Goal: Information Seeking & Learning: Find specific fact

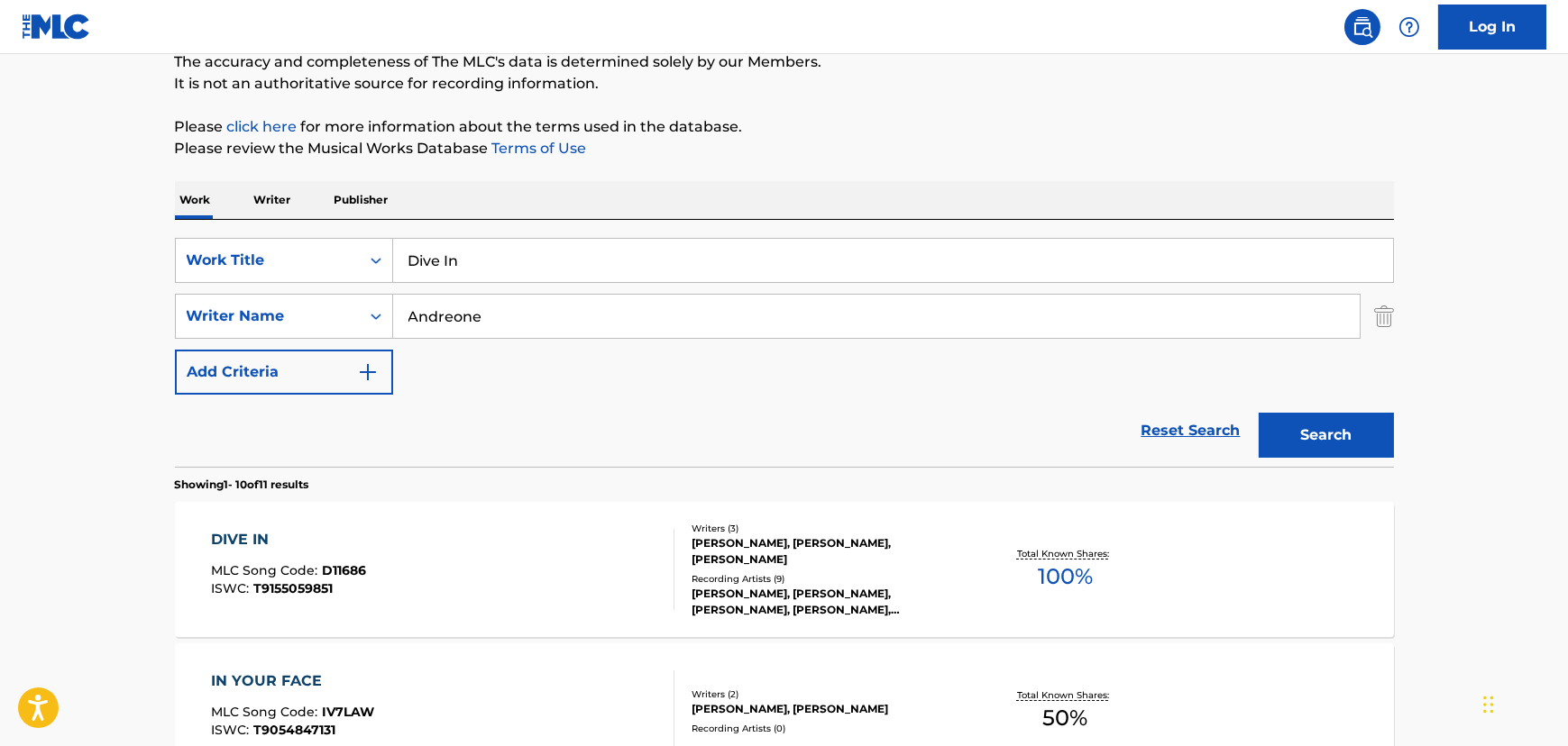
click at [475, 567] on div "DIVE IN MLC Song Code : D11686 ISWC : T9155059851" at bounding box center [443, 569] width 464 height 81
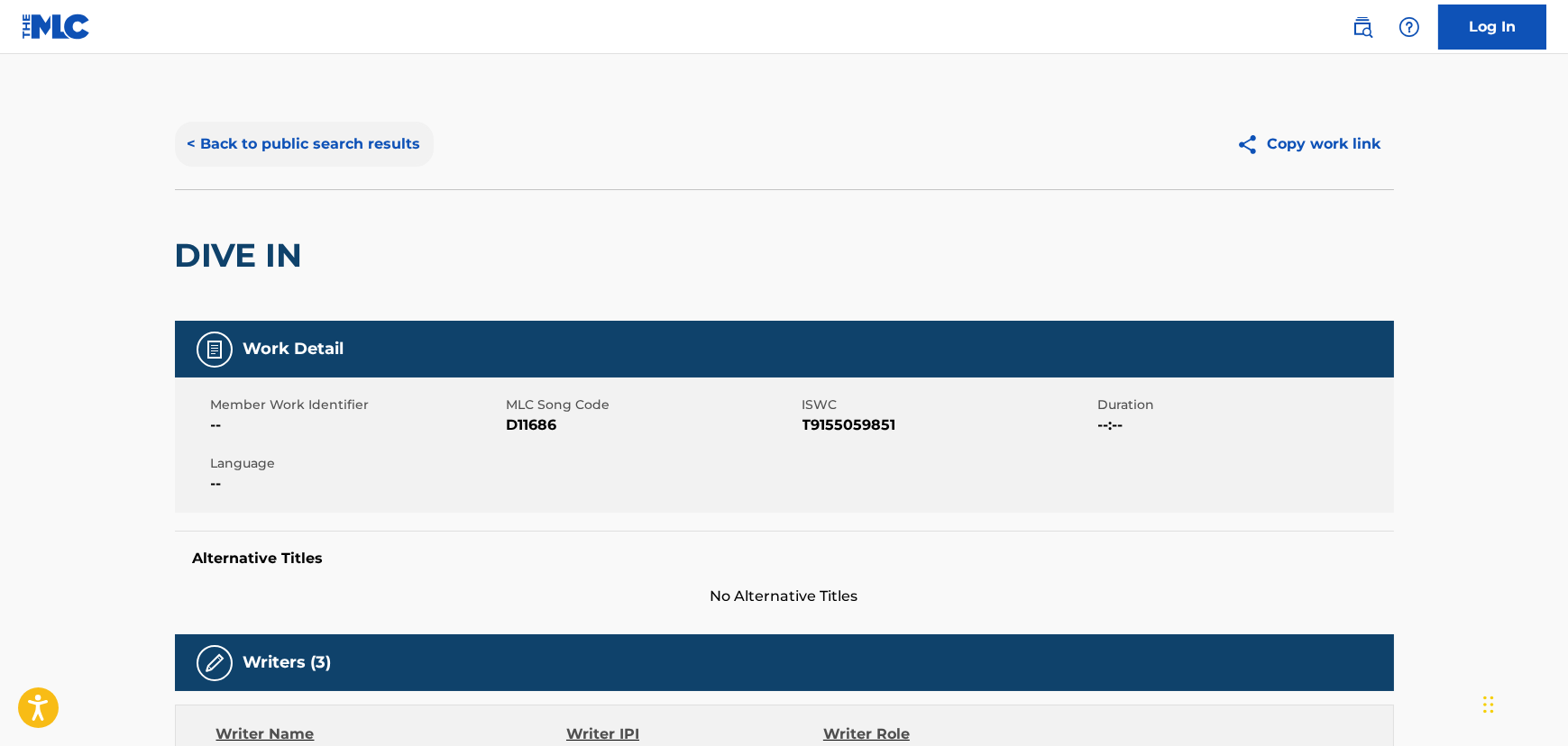
click at [324, 151] on button "< Back to public search results" at bounding box center [304, 144] width 259 height 45
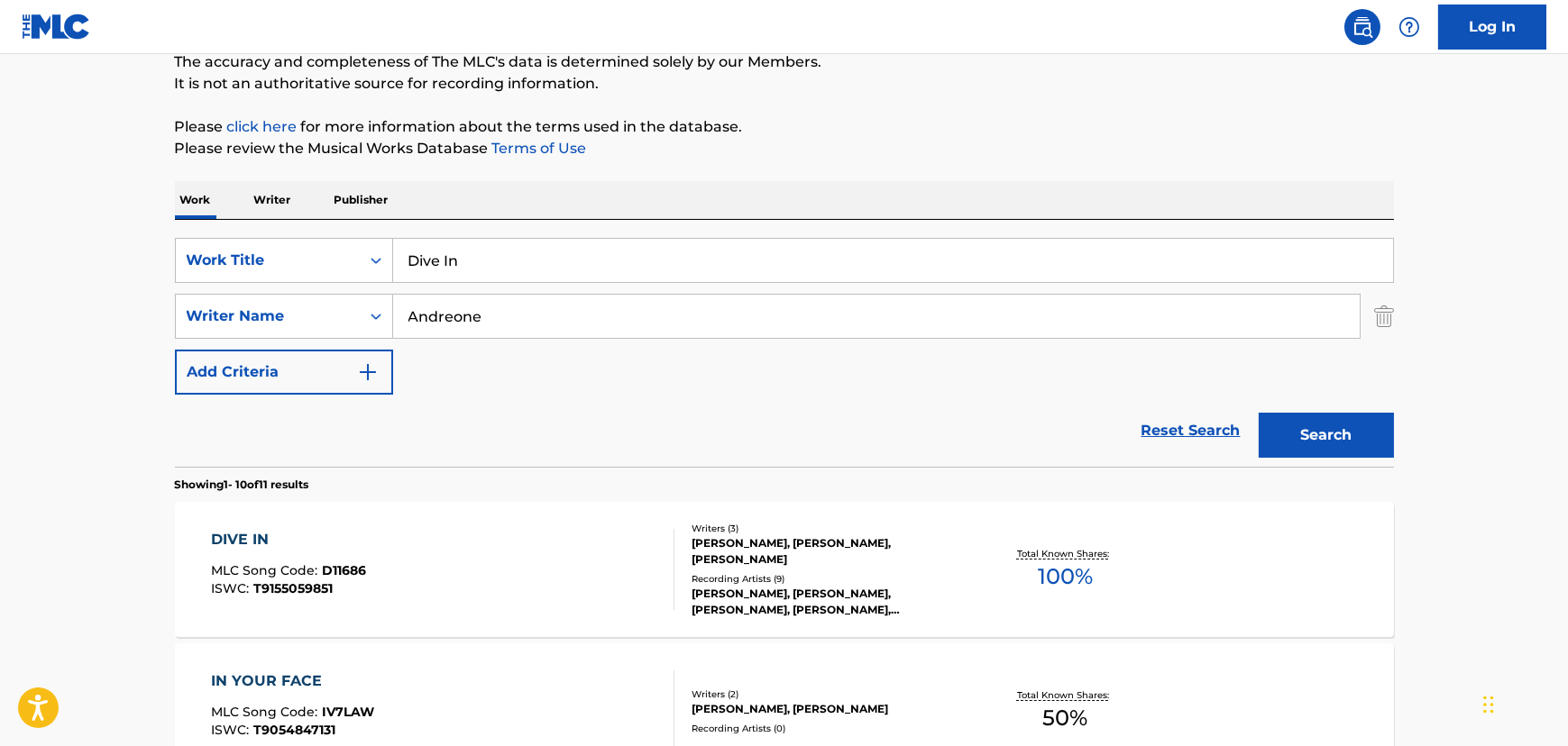
click at [542, 247] on input "Dive In" at bounding box center [894, 260] width 1000 height 43
paste input "Swallow Me"
type input "Swallow Me"
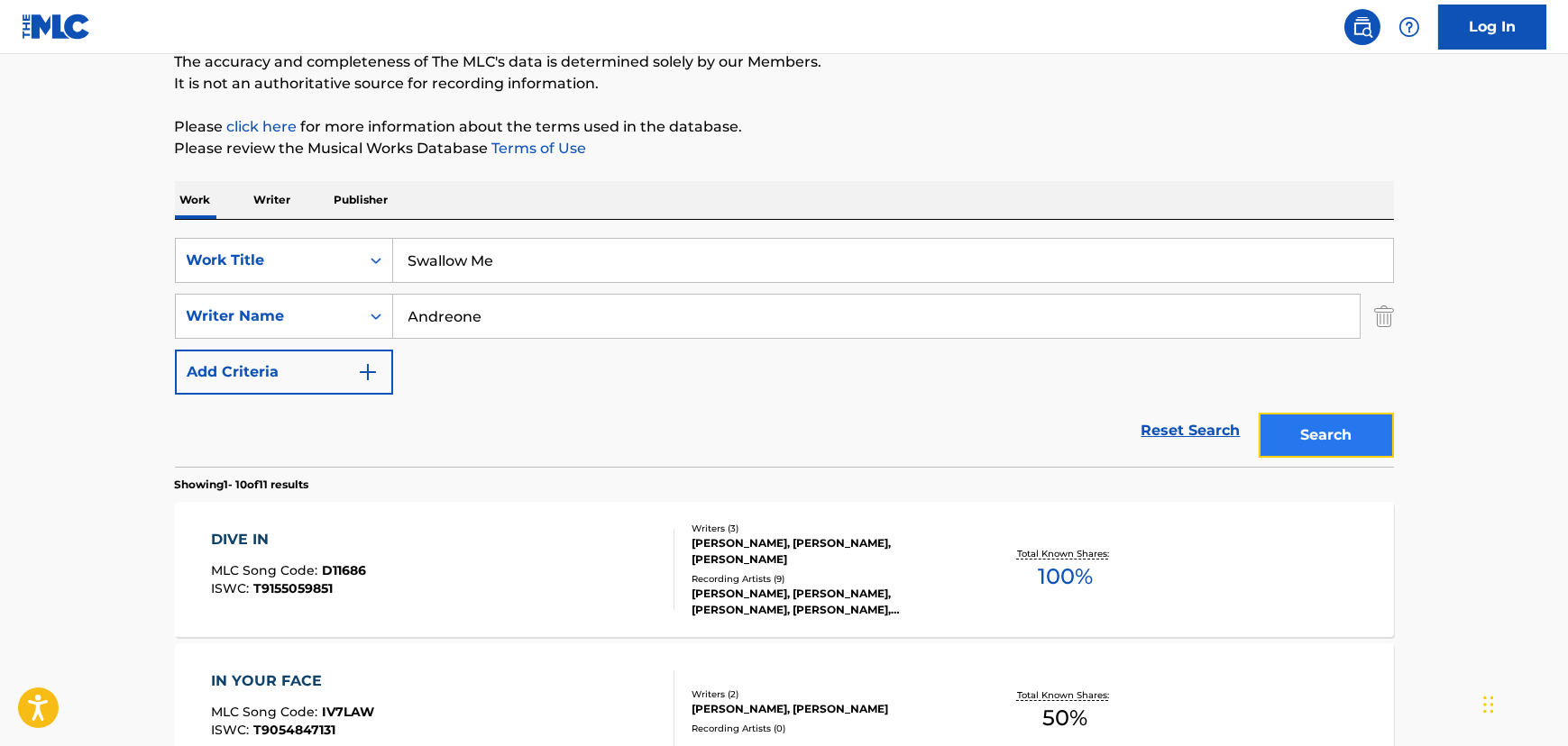
click at [1332, 432] on button "Search" at bounding box center [1327, 435] width 136 height 45
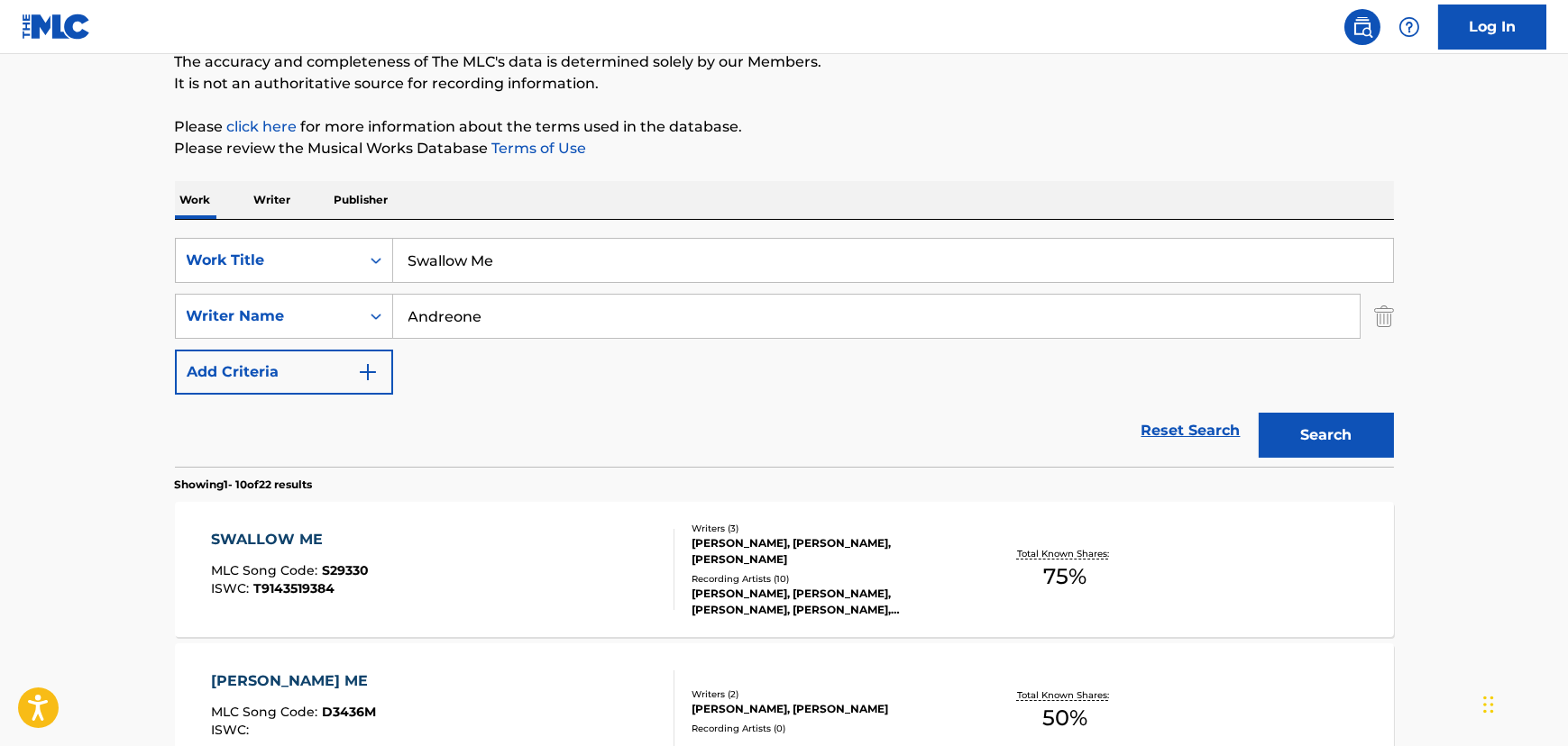
scroll to position [327, 0]
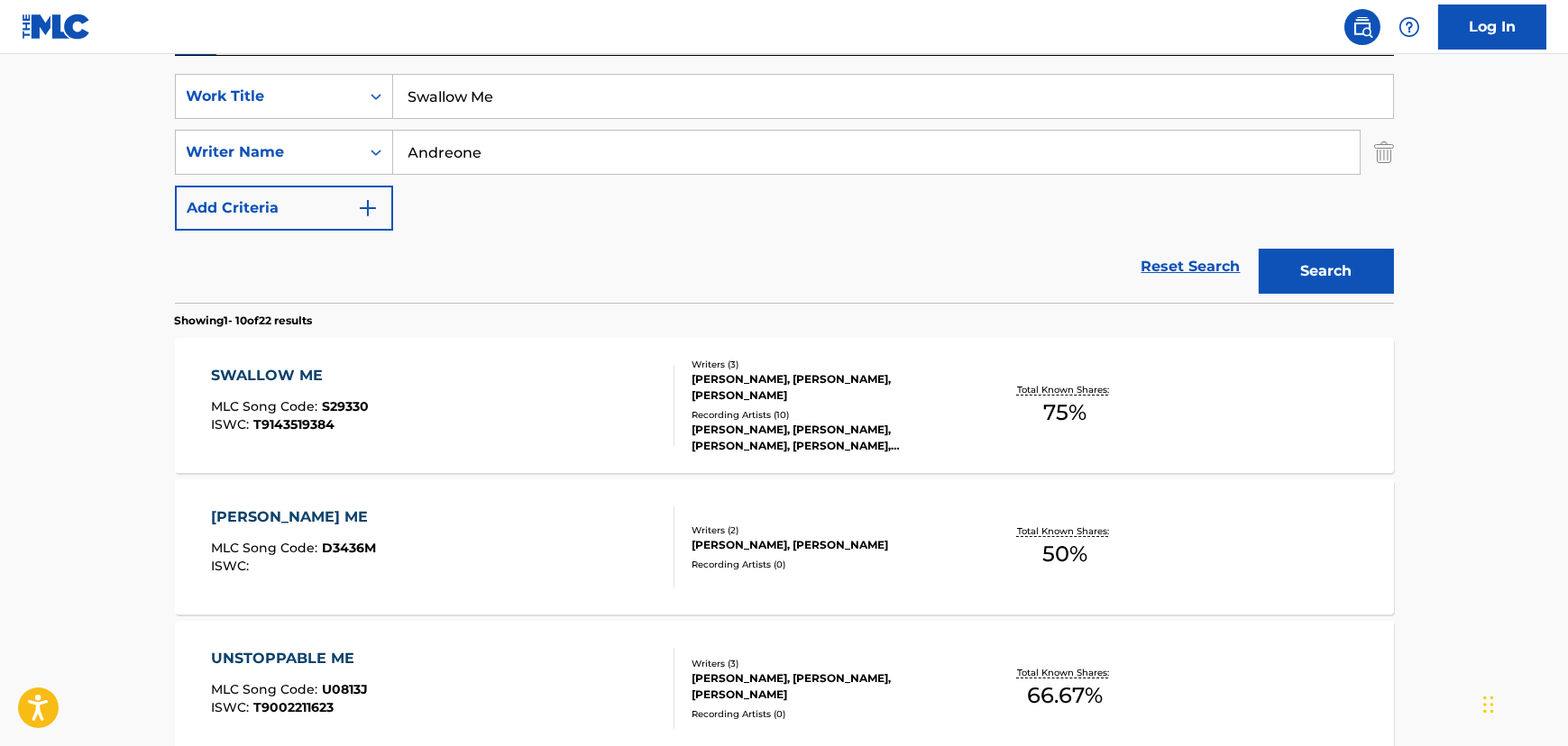
click at [521, 391] on div "SWALLOW ME MLC Song Code : S29330 ISWC : T9143519384" at bounding box center [443, 406] width 464 height 81
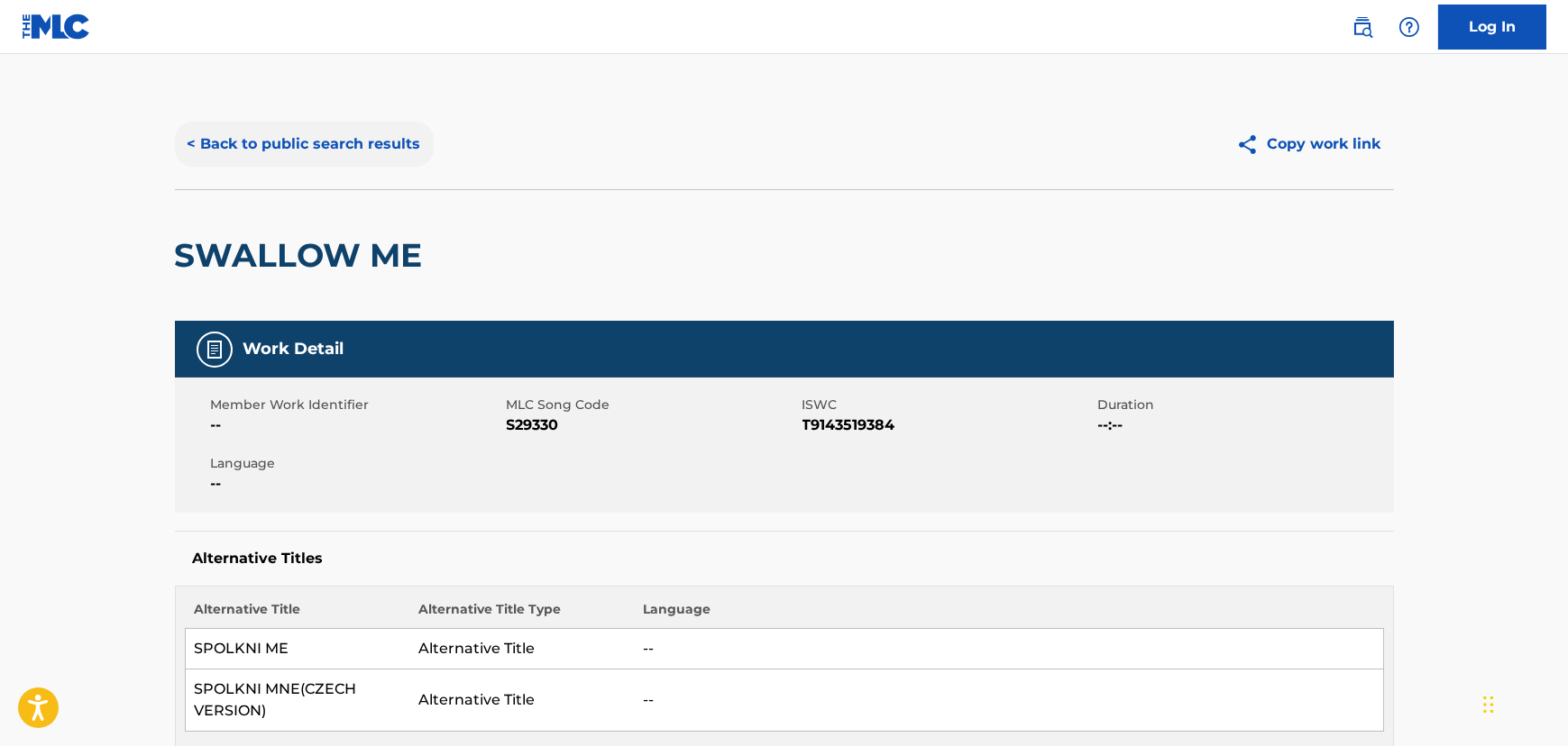
click at [341, 141] on button "< Back to public search results" at bounding box center [304, 144] width 259 height 45
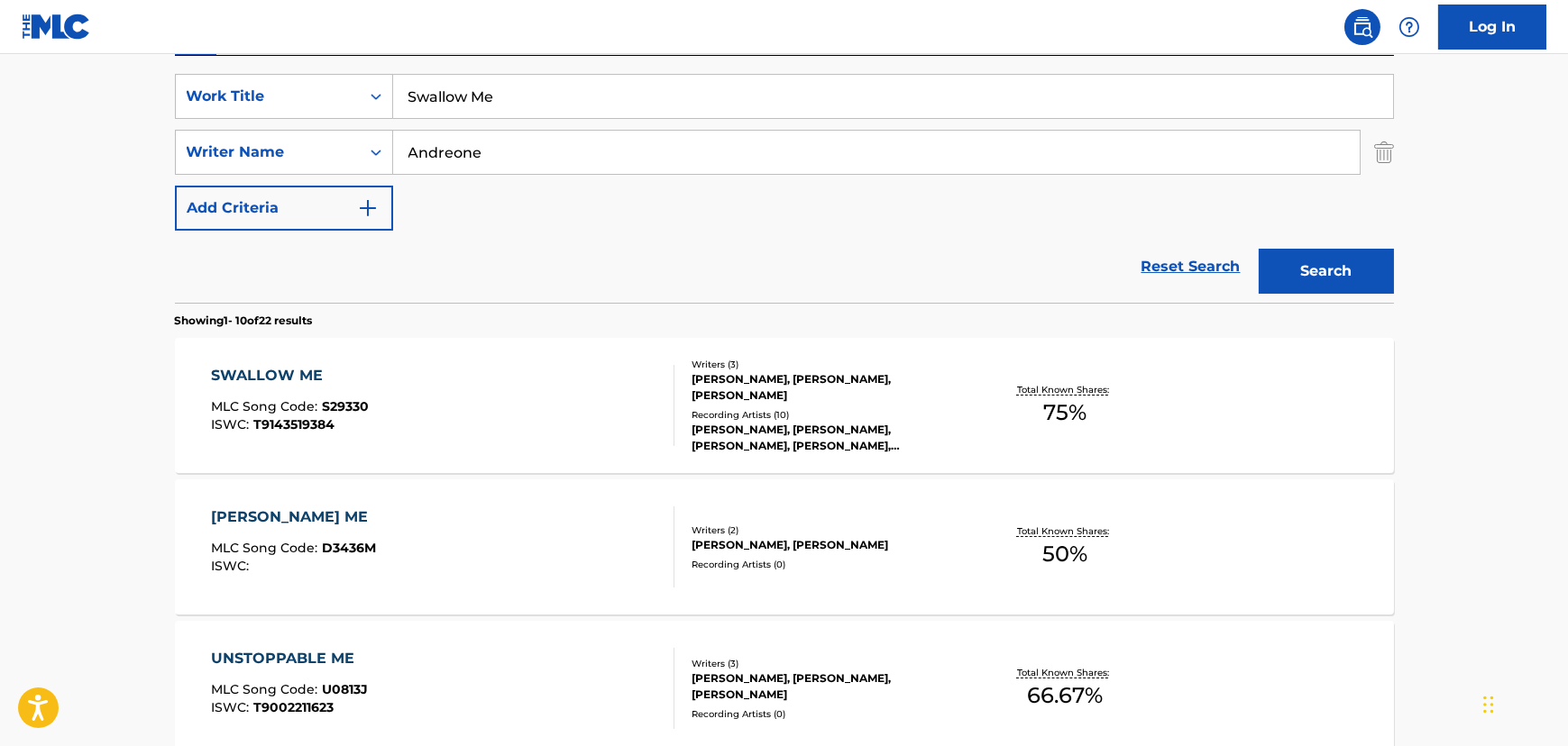
click at [429, 114] on input "Swallow Me" at bounding box center [894, 96] width 1000 height 43
paste input "Try To Take Your [PERSON_NAME]"
type input "Try To Take Your Time"
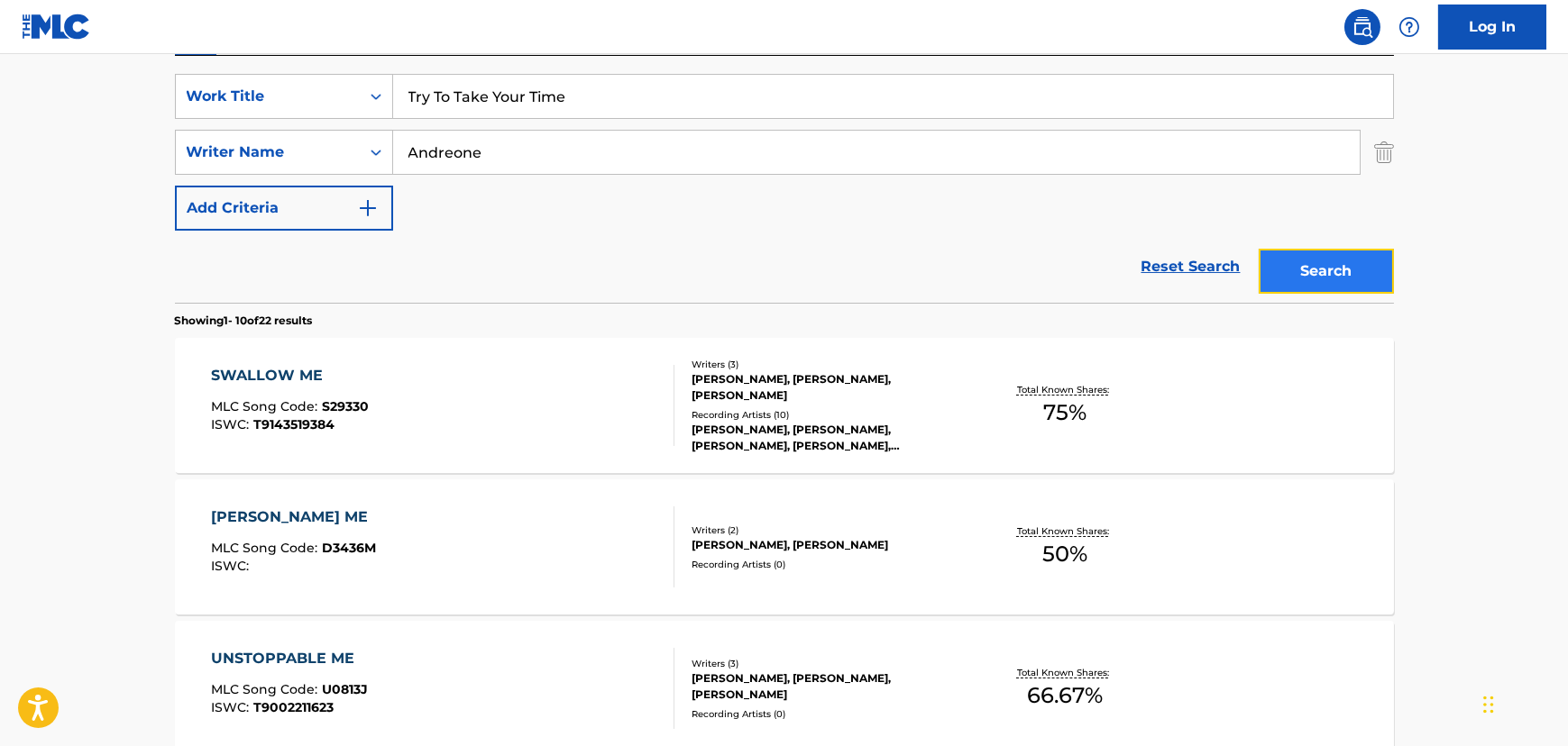
click at [1294, 261] on button "Search" at bounding box center [1327, 271] width 136 height 45
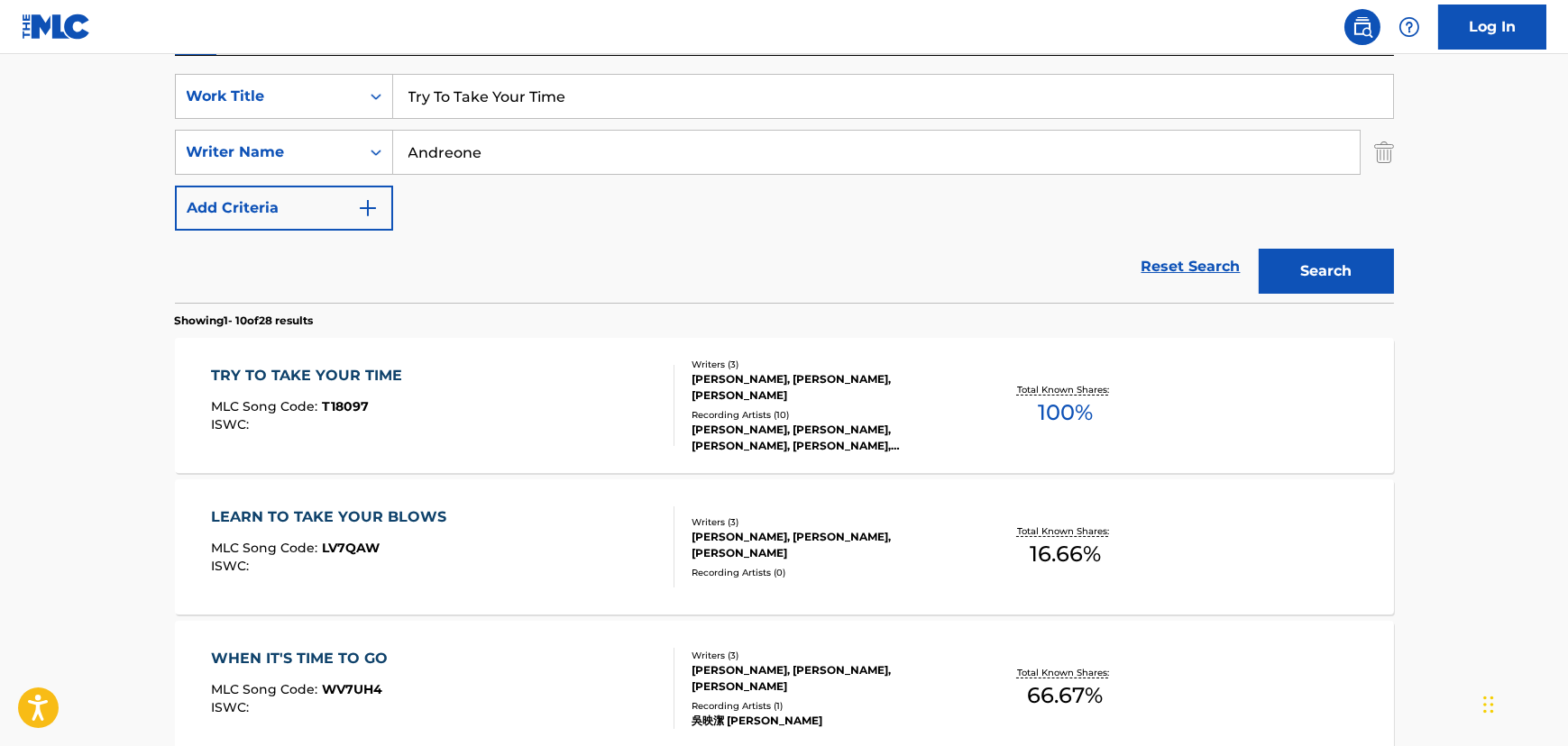
click at [497, 388] on div "TRY TO TAKE YOUR TIME MLC Song Code : T18097 ISWC :" at bounding box center [443, 406] width 464 height 81
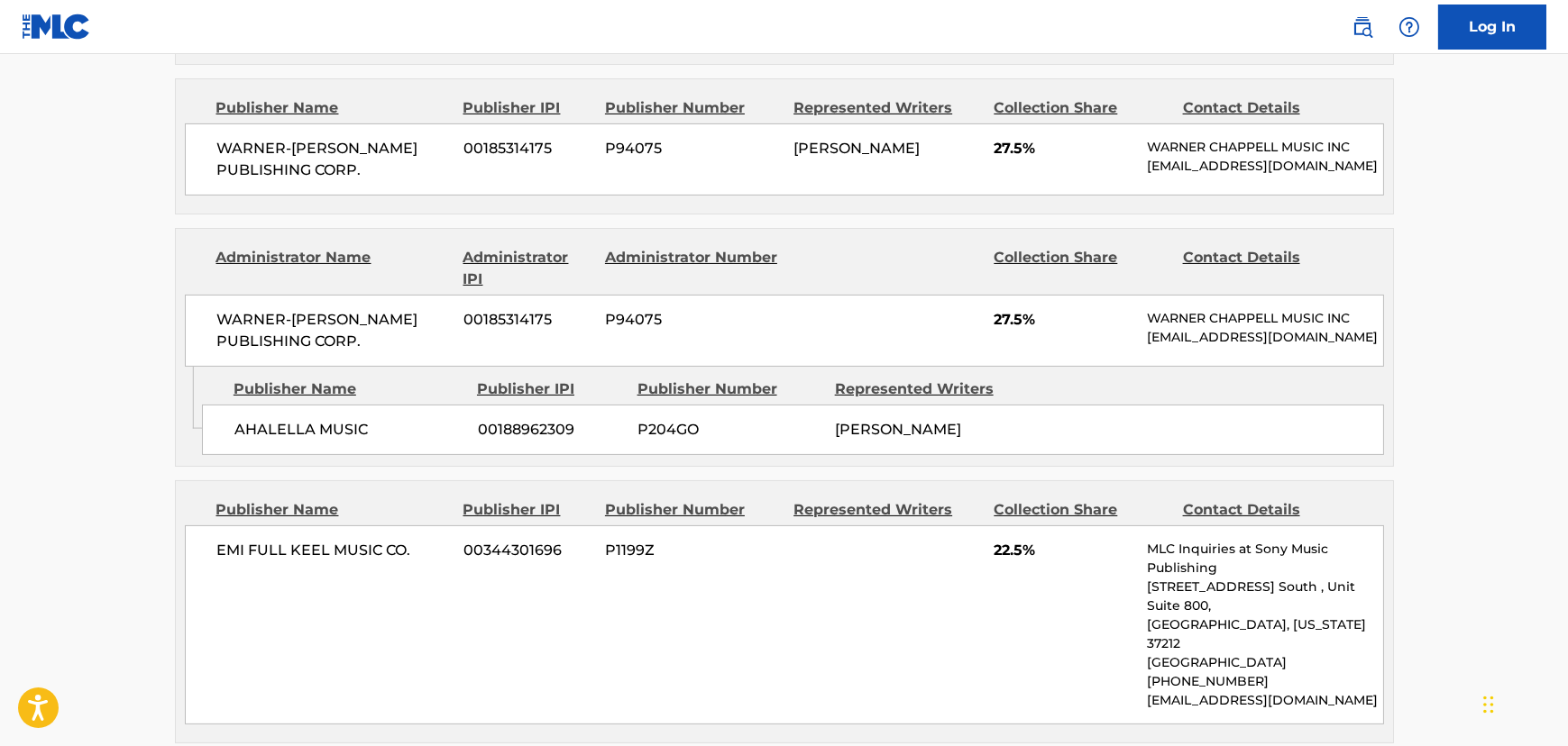
scroll to position [1146, 0]
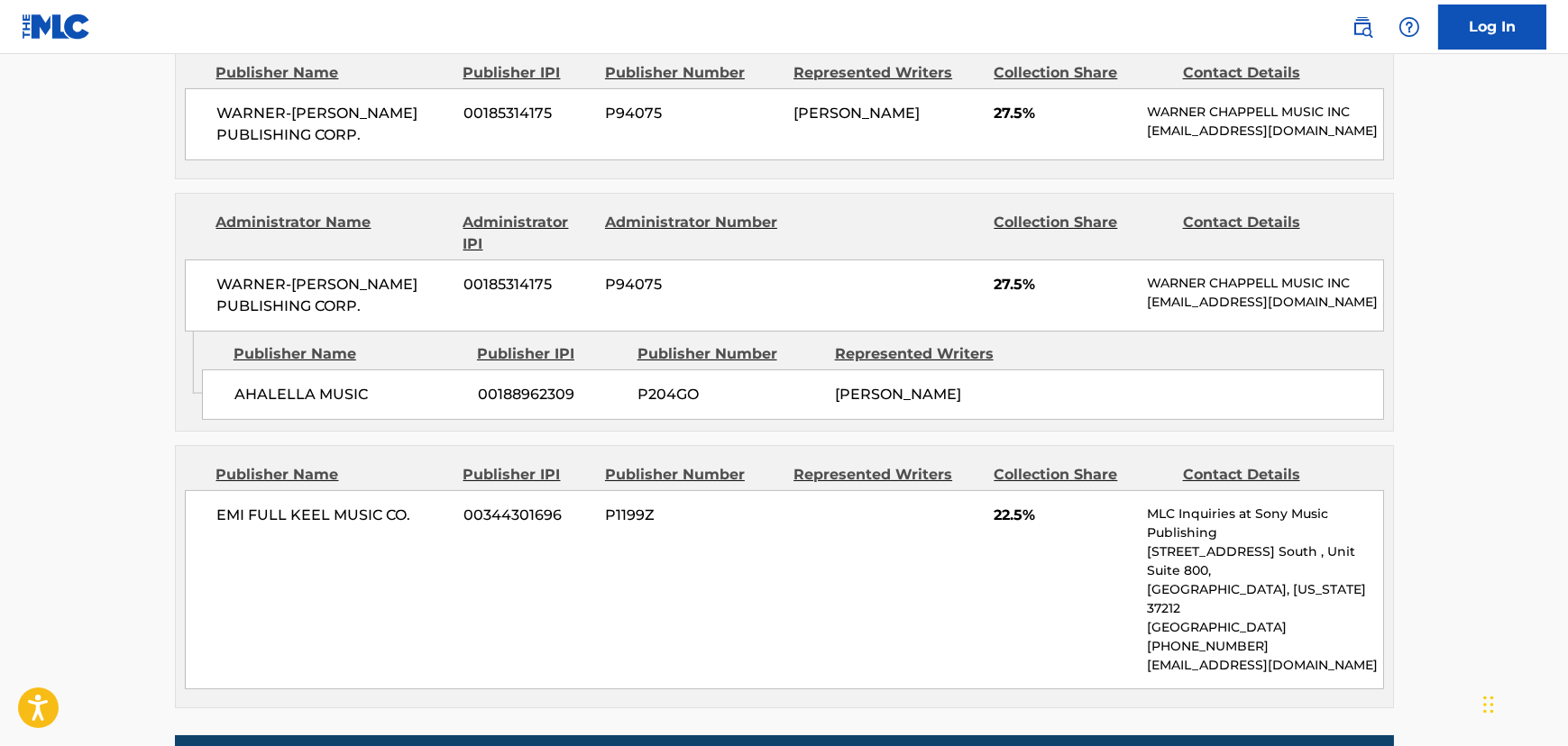
click at [316, 505] on span "EMI FULL KEEL MUSIC CO." at bounding box center [334, 515] width 234 height 21
copy div "EMI FULL KEEL MUSIC CO."
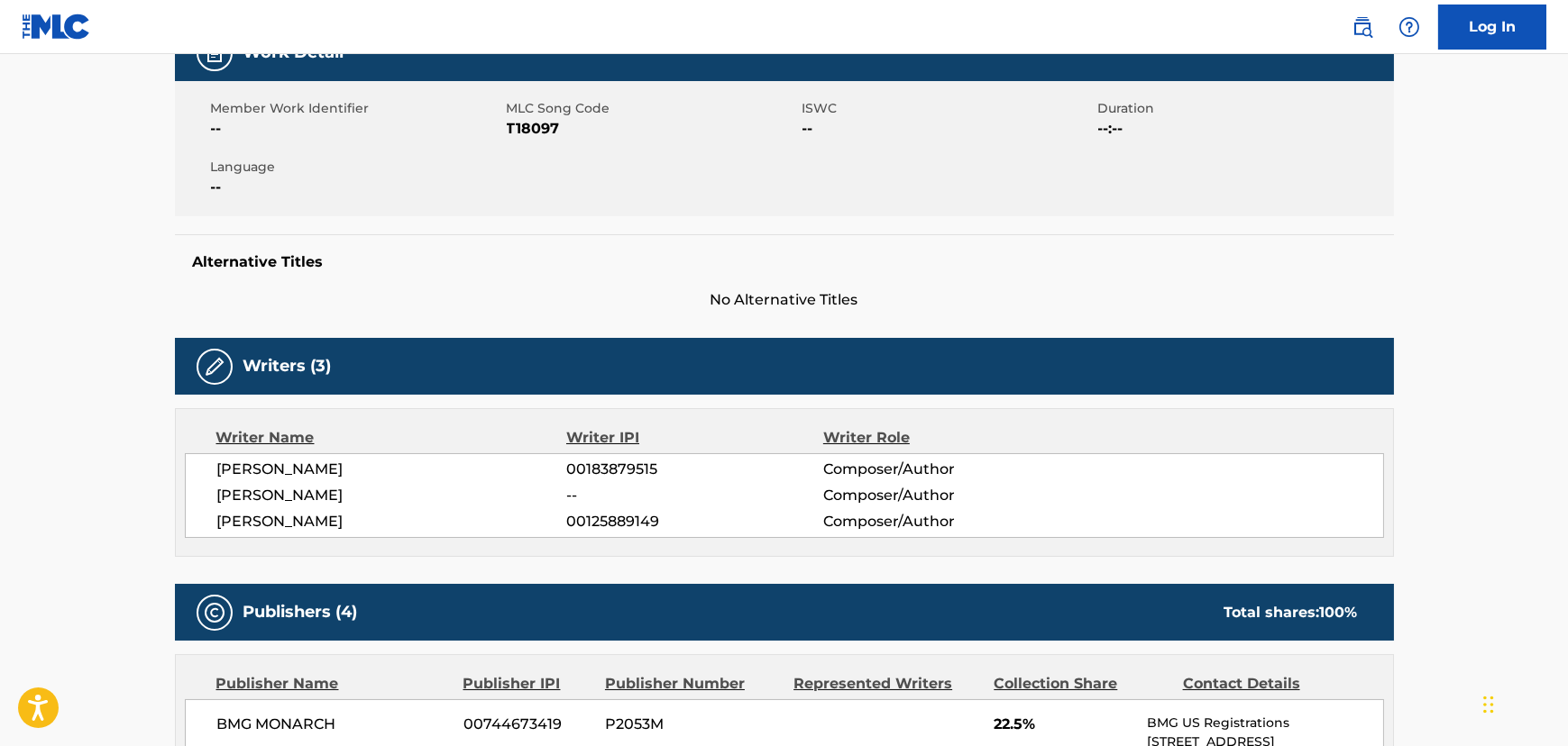
scroll to position [163, 0]
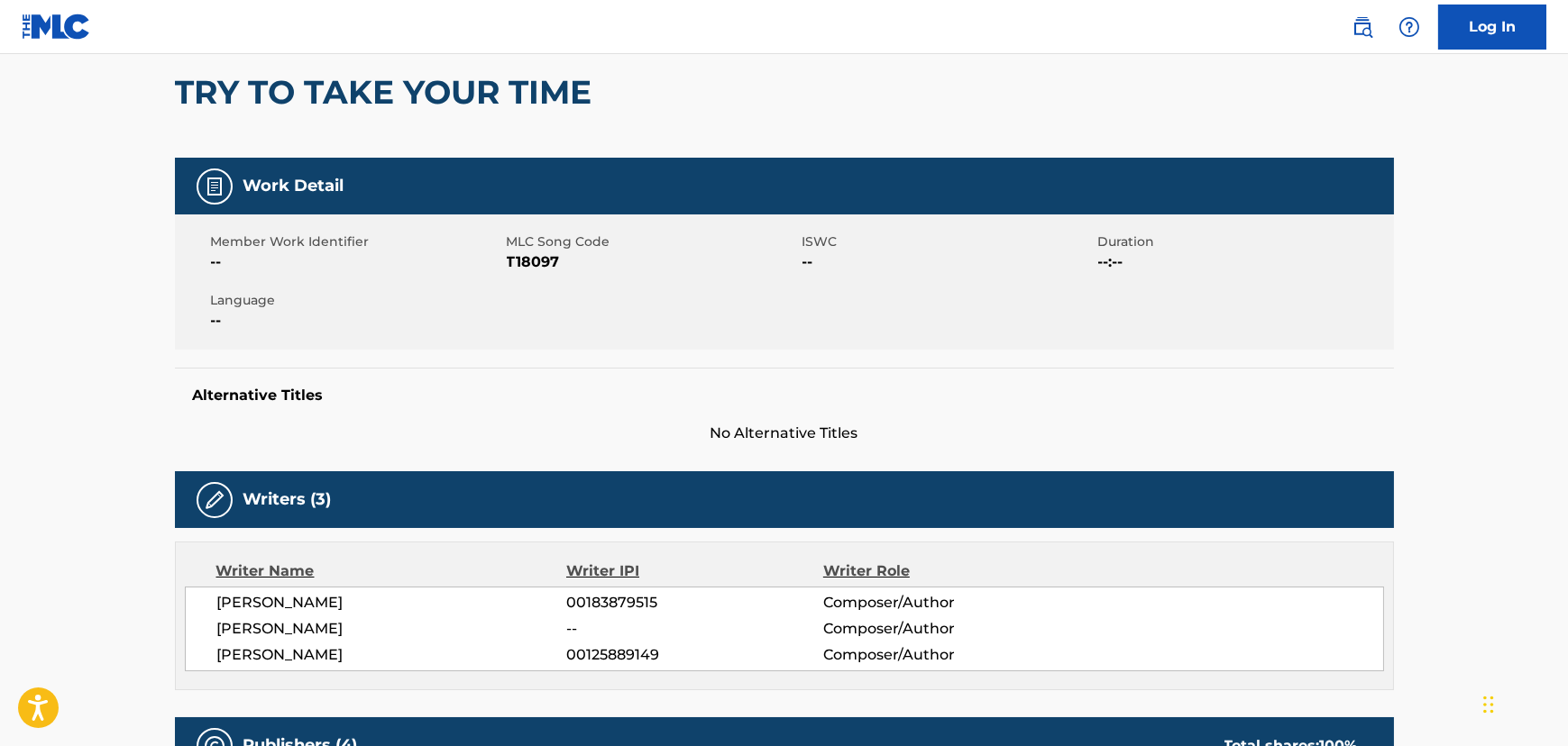
click at [528, 261] on span "T18097" at bounding box center [652, 262] width 291 height 21
copy span "T18097"
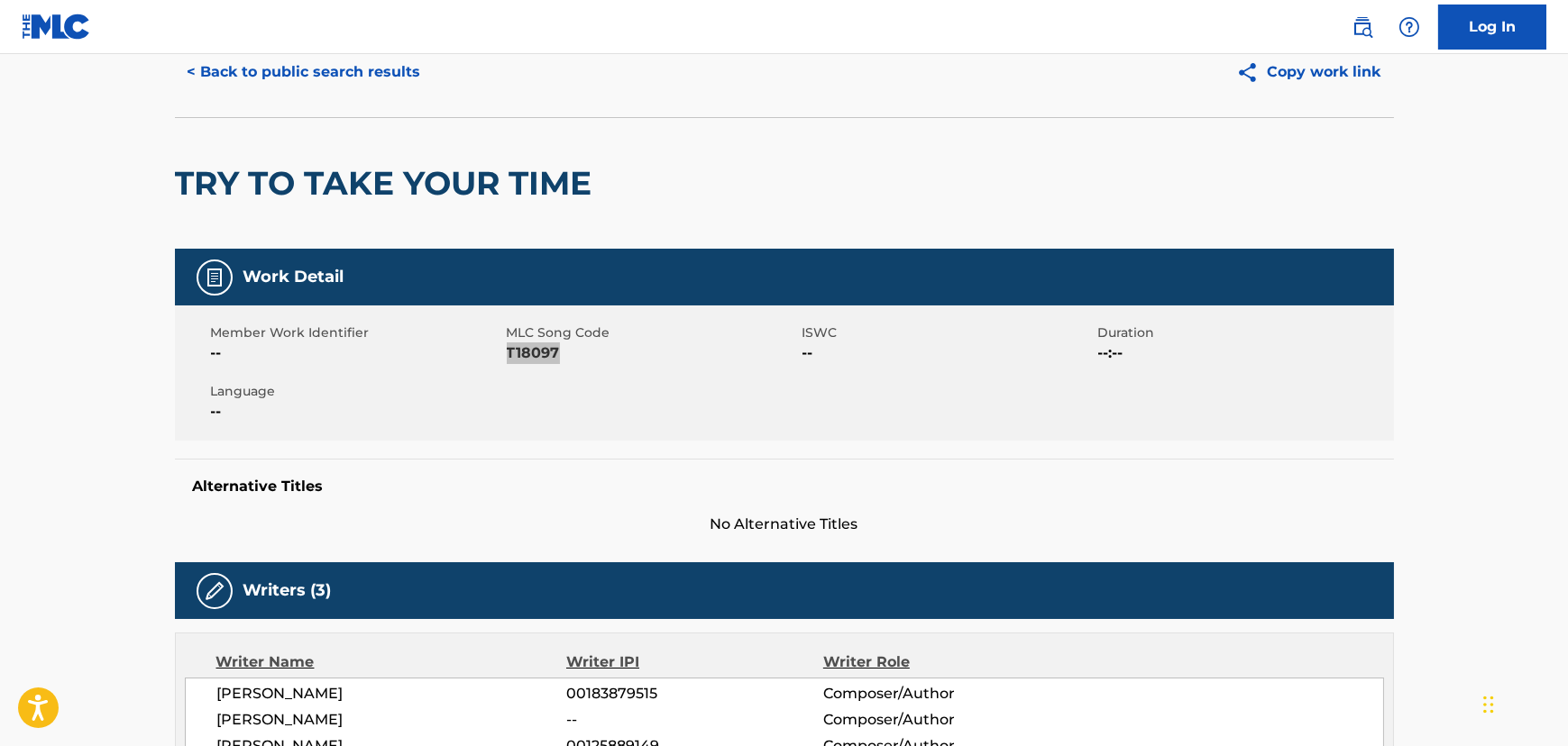
scroll to position [0, 0]
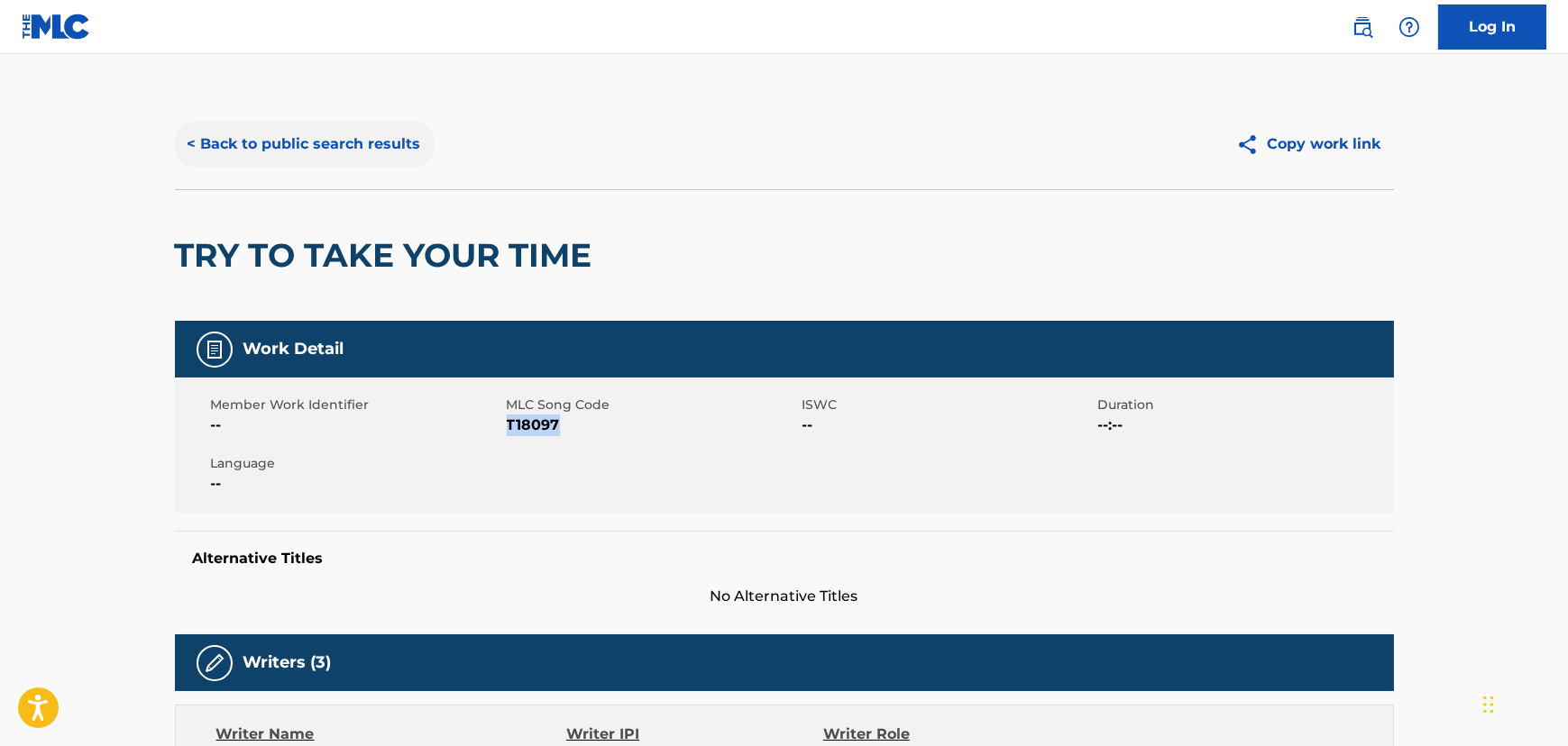
click at [315, 157] on button "< Back to public search results" at bounding box center [304, 144] width 259 height 45
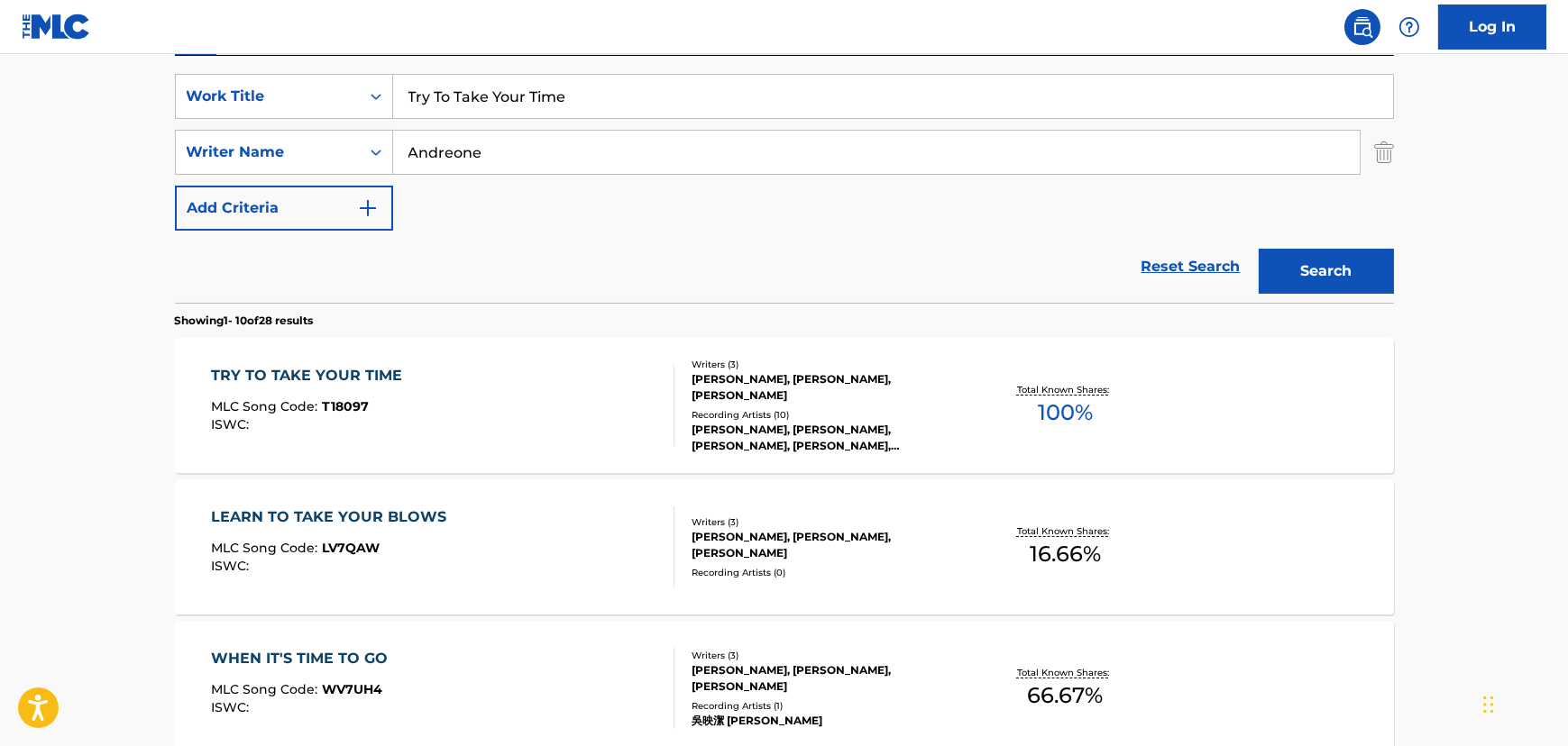
click at [504, 110] on input "Try To Take Your Time" at bounding box center [894, 96] width 1000 height 43
paste input "Pretty Freak [1]"
drag, startPoint x: 458, startPoint y: 105, endPoint x: 495, endPoint y: 105, distance: 37.0
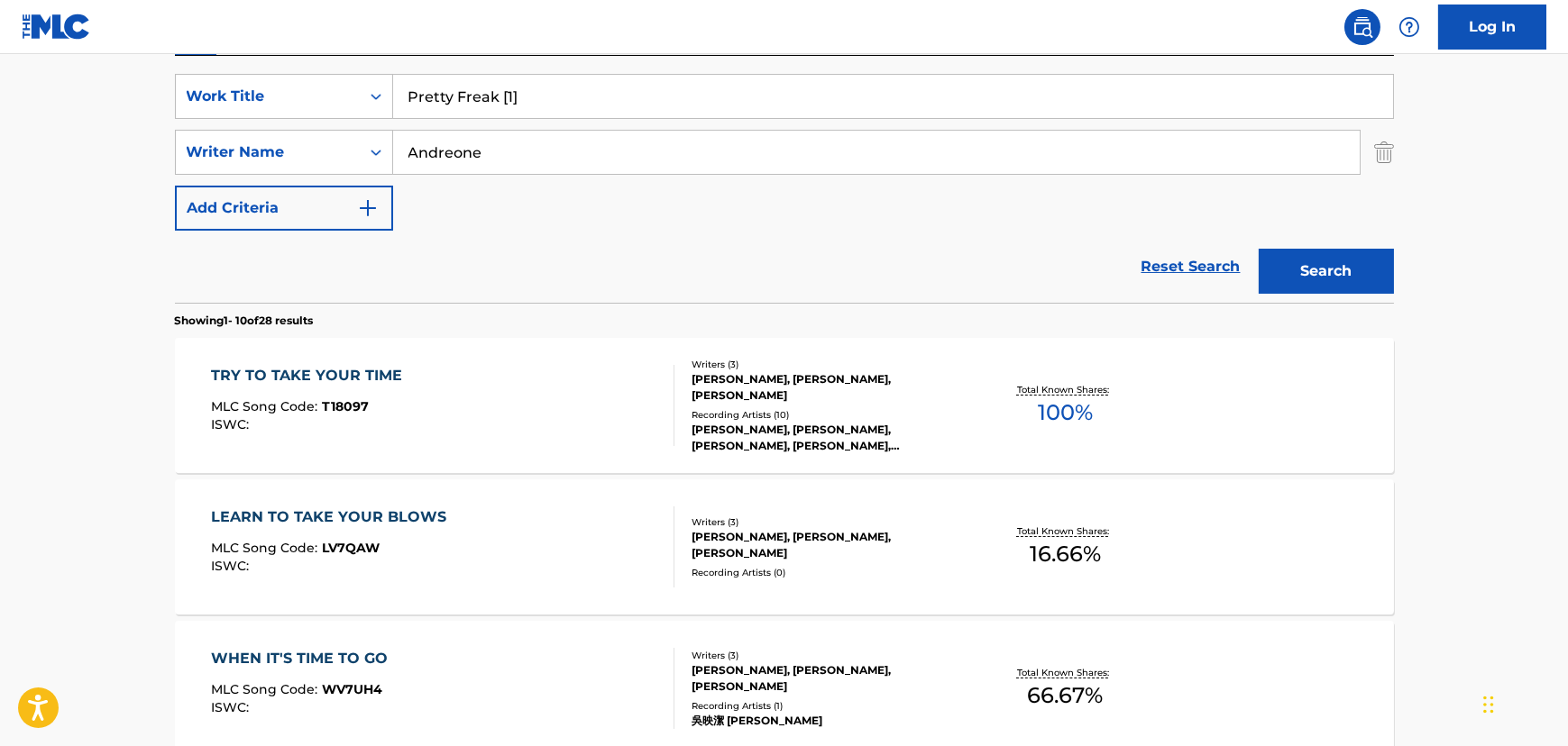
click at [495, 105] on input "Pretty Freak [1]" at bounding box center [894, 96] width 1000 height 43
type input "Pretty Freak"
click at [1282, 286] on button "Search" at bounding box center [1327, 271] width 136 height 45
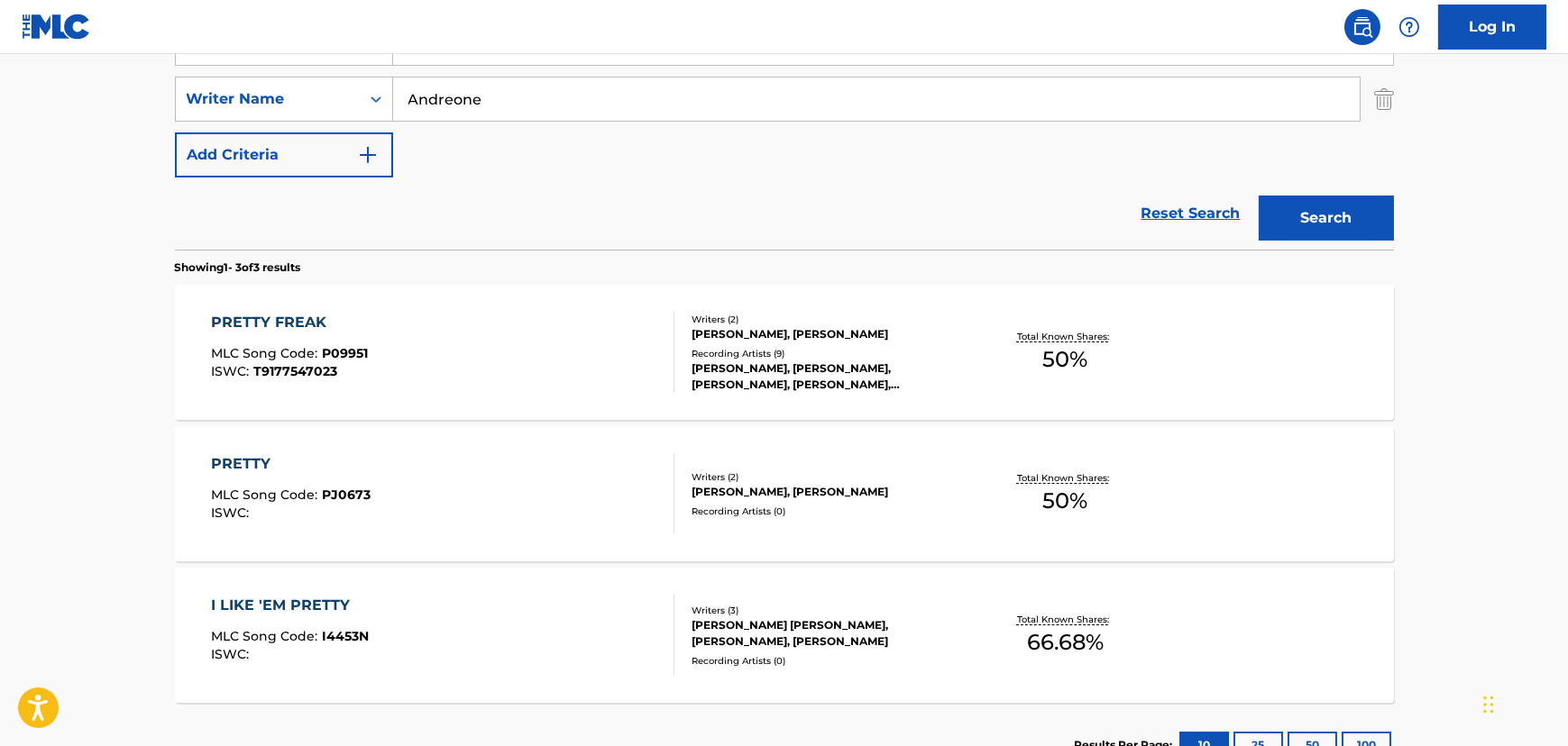
scroll to position [410, 0]
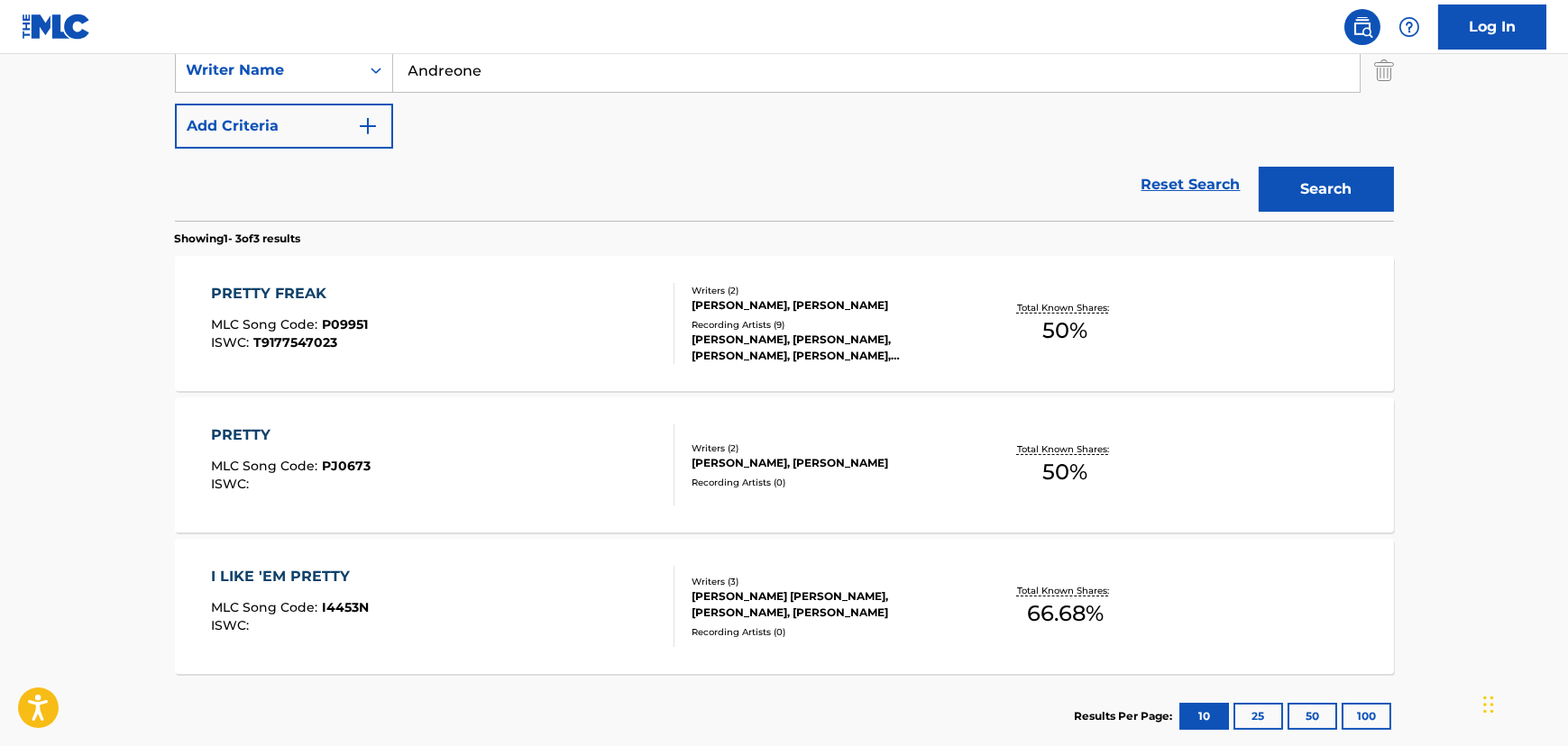
click at [468, 314] on div "PRETTY FREAK MLC Song Code : P09951 ISWC : T9177547023" at bounding box center [443, 323] width 464 height 81
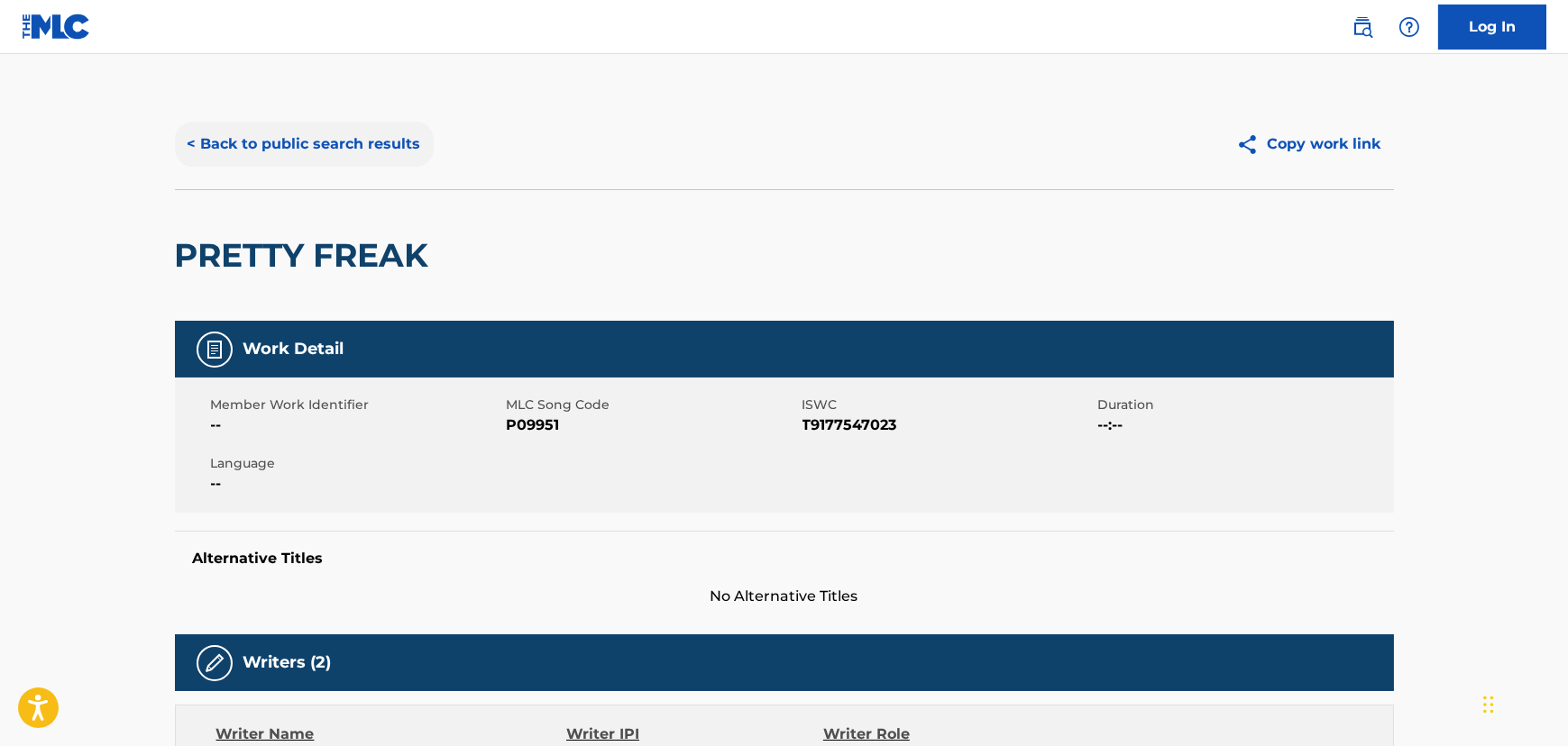
click at [370, 151] on button "< Back to public search results" at bounding box center [304, 144] width 259 height 45
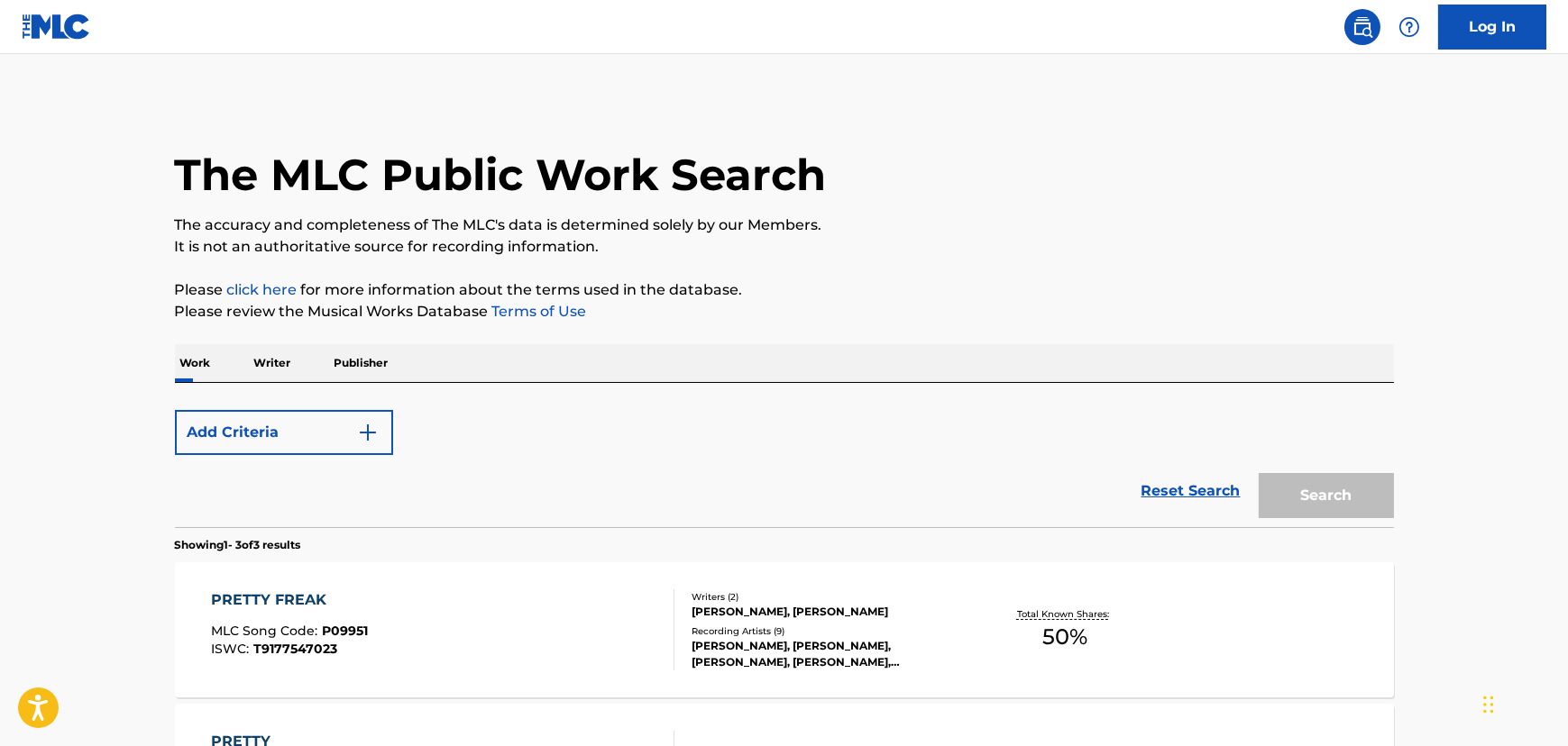
scroll to position [400, 0]
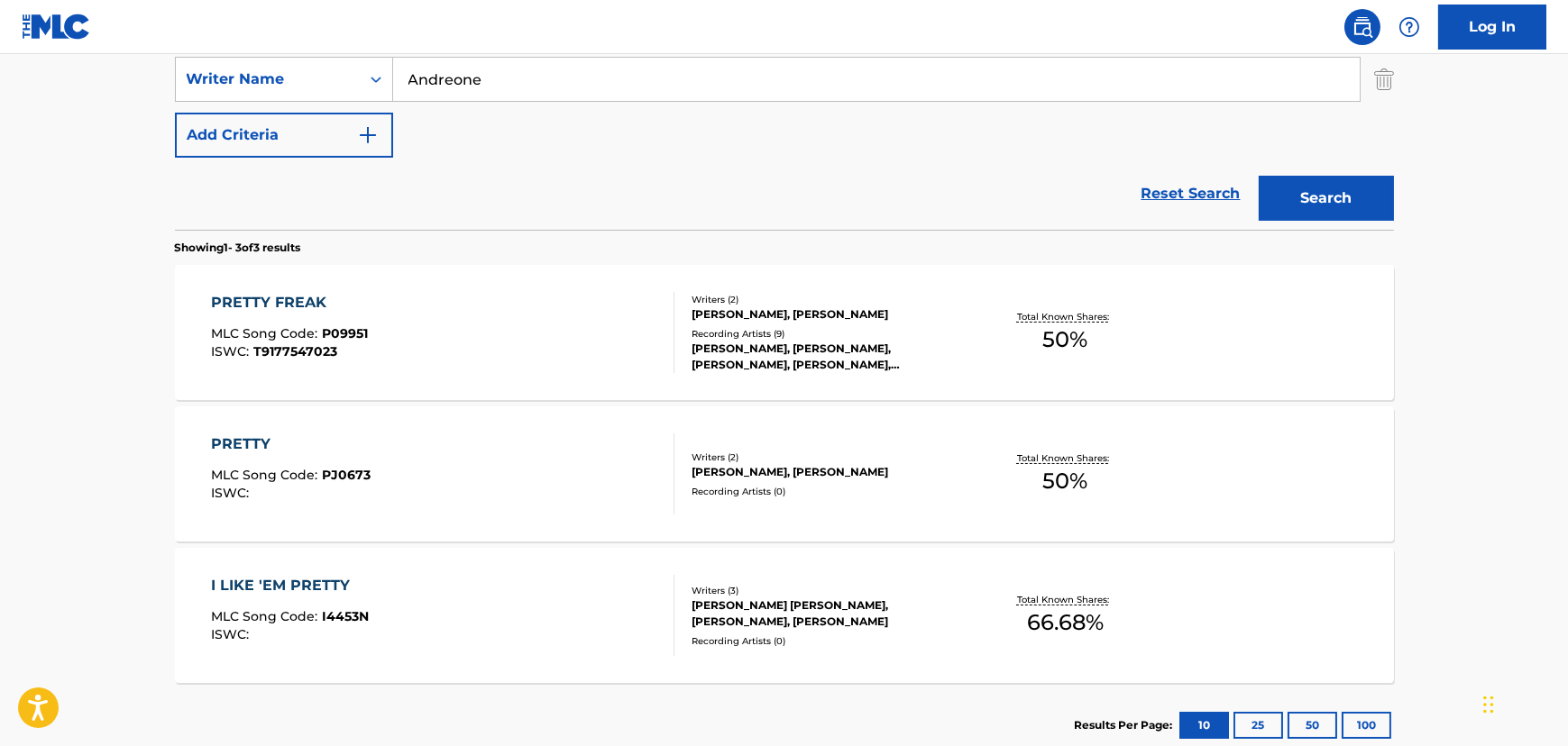
click at [480, 85] on input "Andreone" at bounding box center [876, 79] width 967 height 43
type input "a"
click at [521, 456] on div "PRETTY MLC Song Code : PJ0673 ISWC :" at bounding box center [443, 474] width 464 height 81
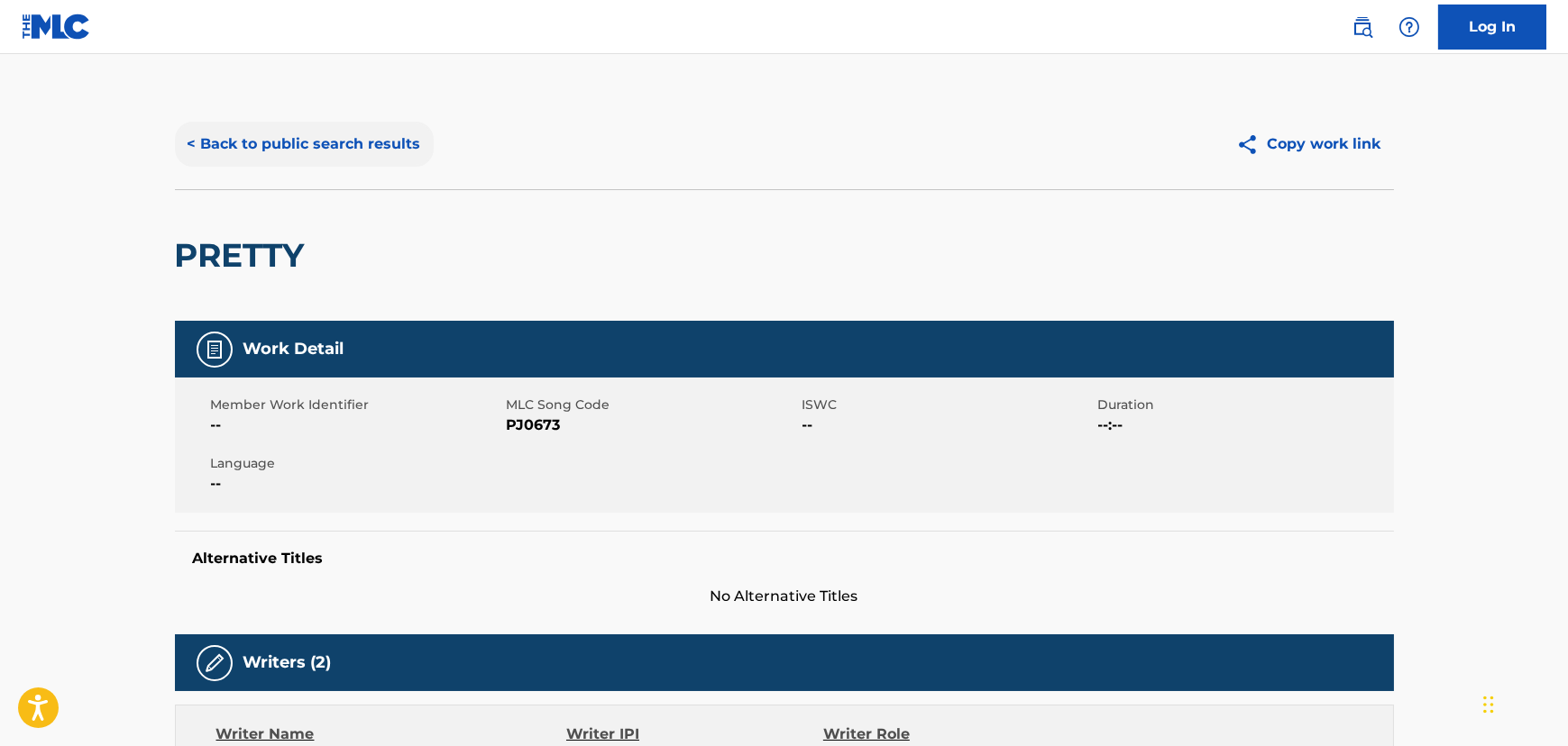
click at [408, 151] on button "< Back to public search results" at bounding box center [304, 144] width 259 height 45
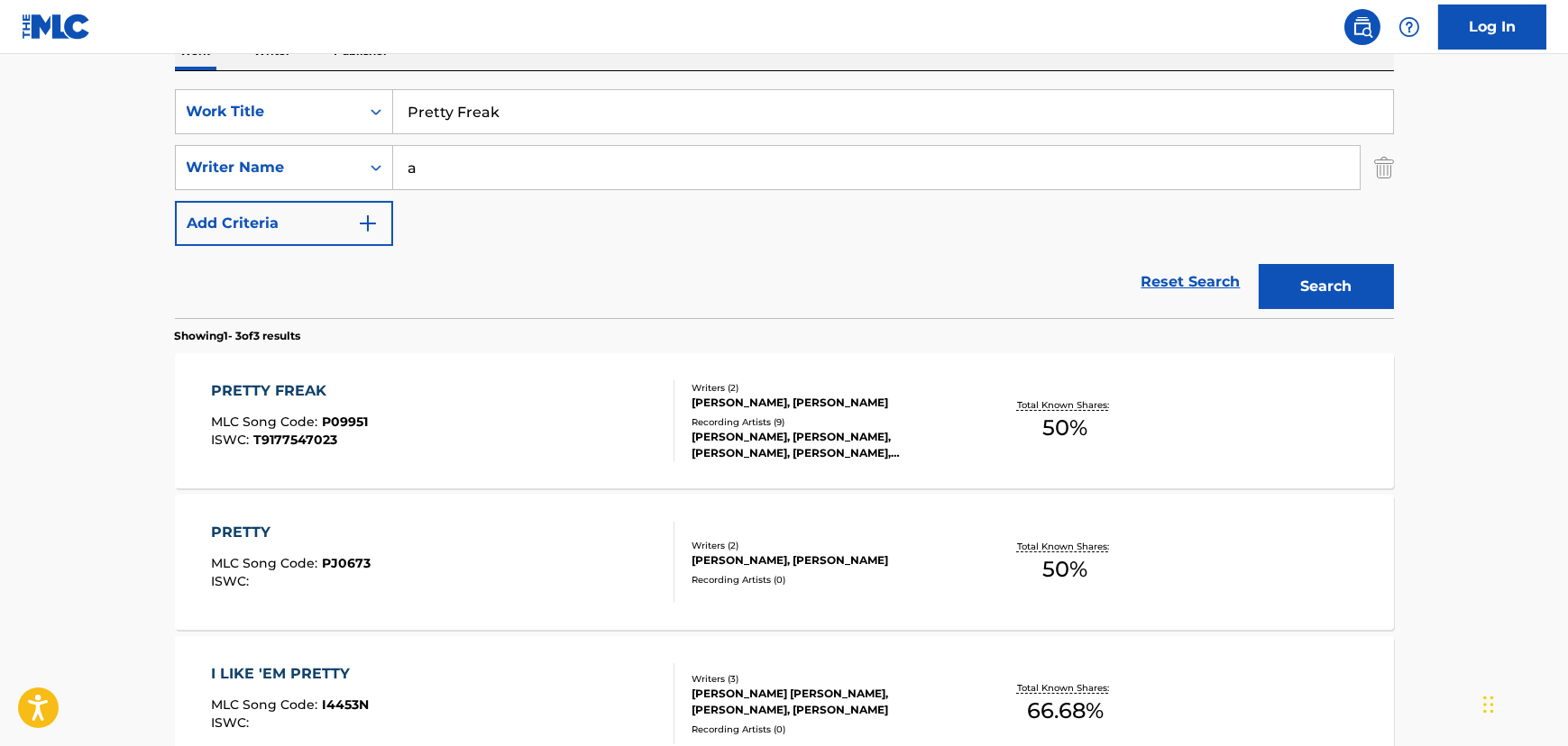
scroll to position [154, 0]
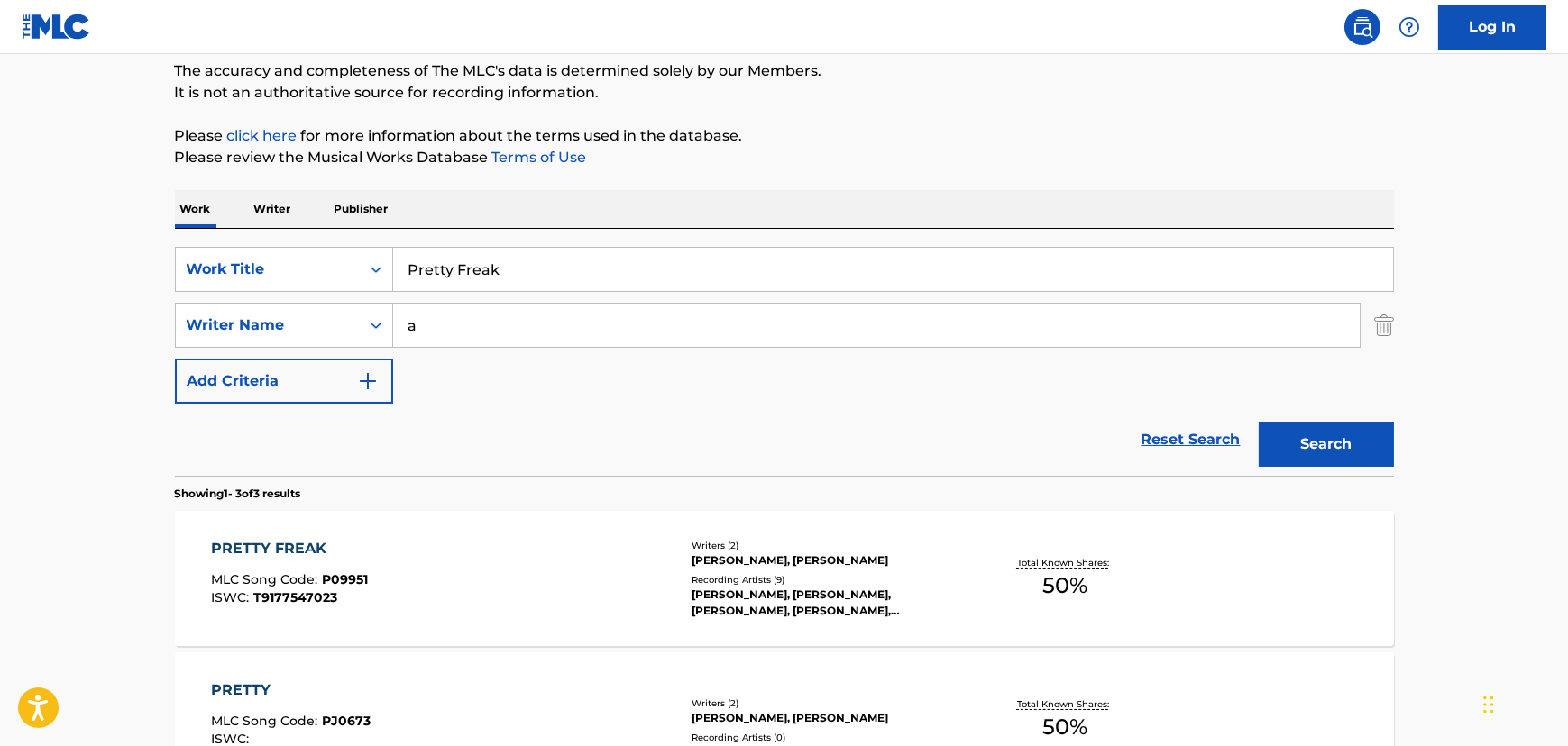
click at [441, 288] on input "Pretty Freak" at bounding box center [894, 269] width 1000 height 43
click at [441, 287] on input "Pretty Freak" at bounding box center [894, 269] width 1000 height 43
paste input "Starstruck Bastard"
type input "Starstruck Bastard"
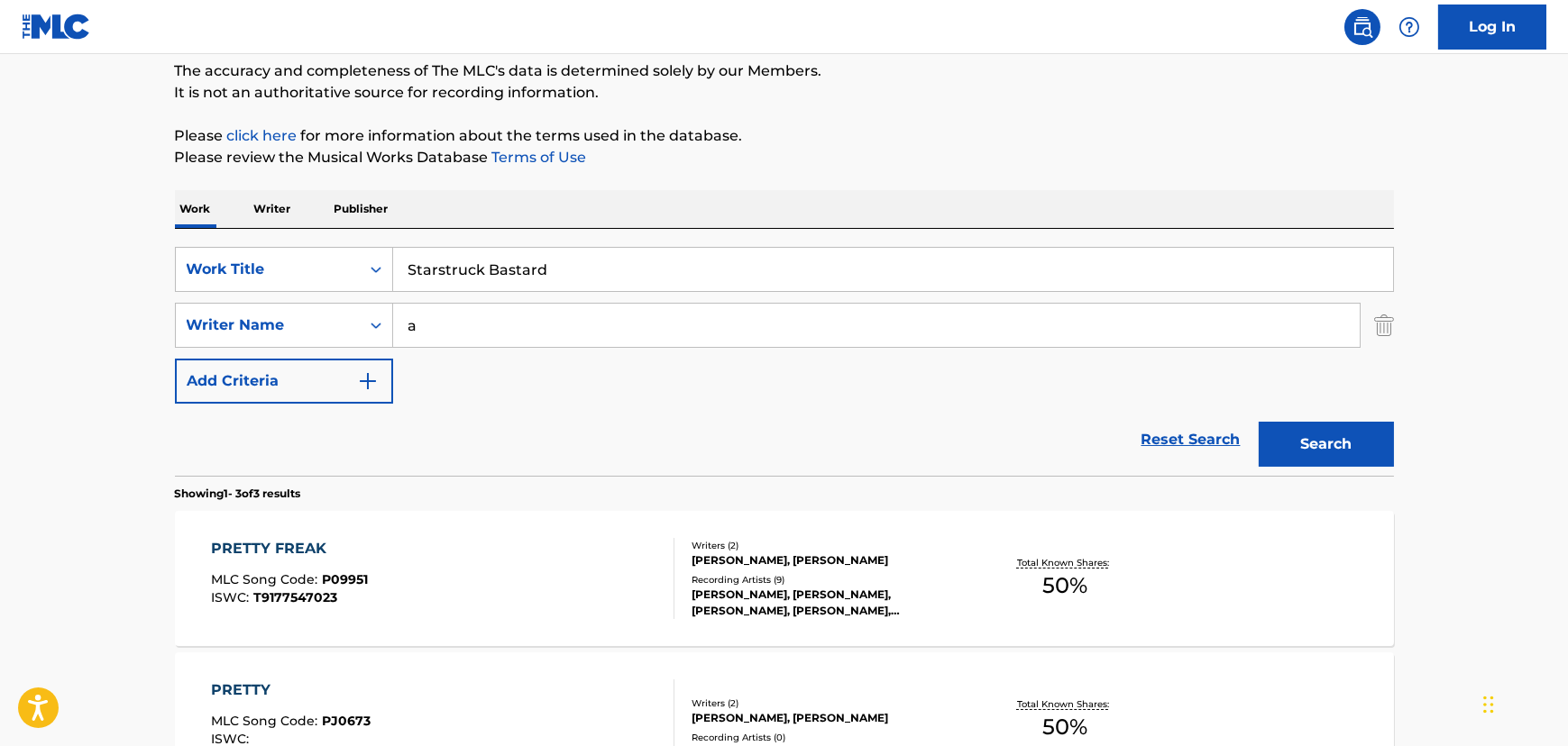
click at [414, 326] on input "a" at bounding box center [876, 325] width 967 height 43
type input "Andreone"
click at [1259, 422] on button "Search" at bounding box center [1327, 444] width 136 height 45
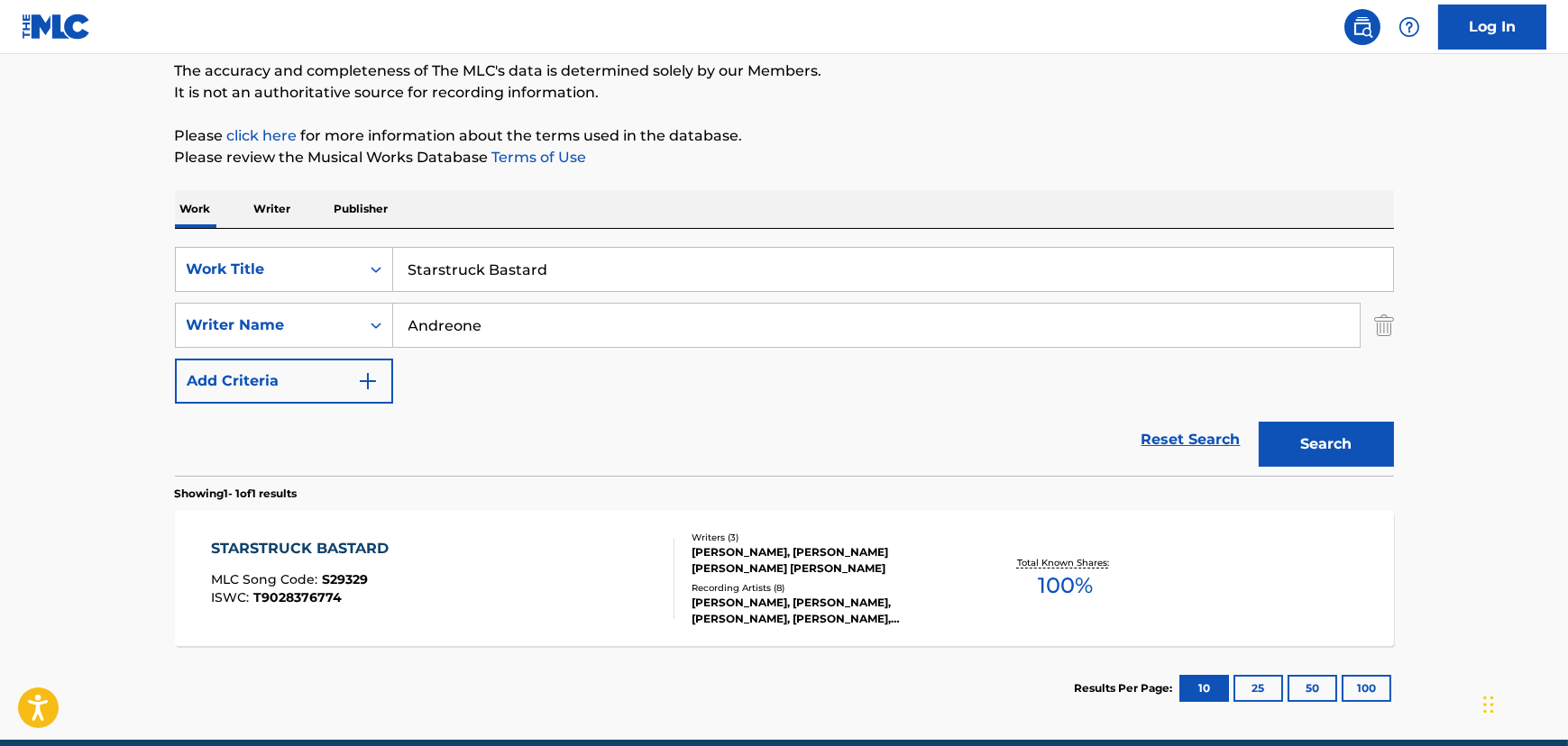
click at [505, 547] on div "STARSTRUCK BASTARD MLC Song Code : S29329 ISWC : T9028376774" at bounding box center [443, 579] width 464 height 81
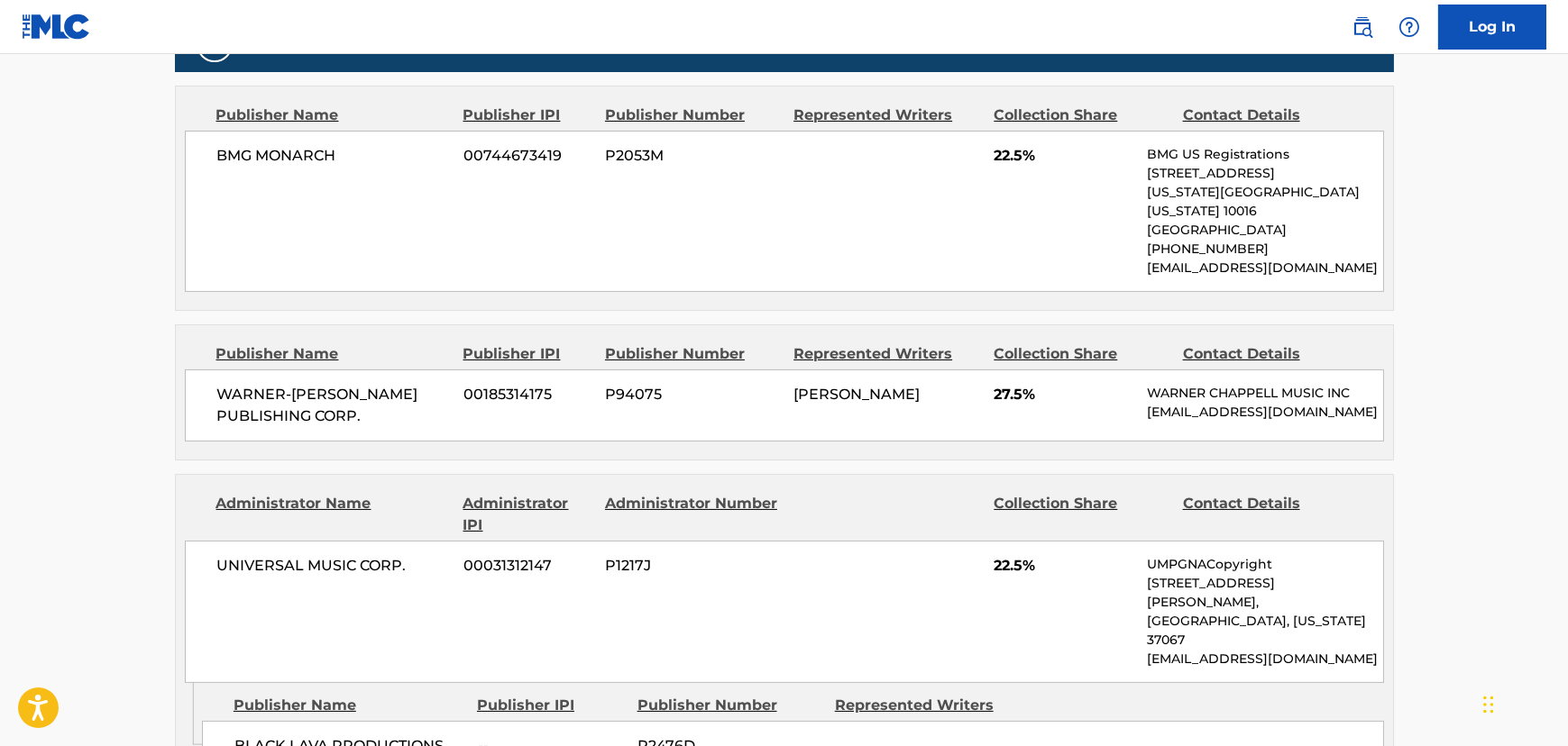
scroll to position [655, 0]
